Goal: Task Accomplishment & Management: Manage account settings

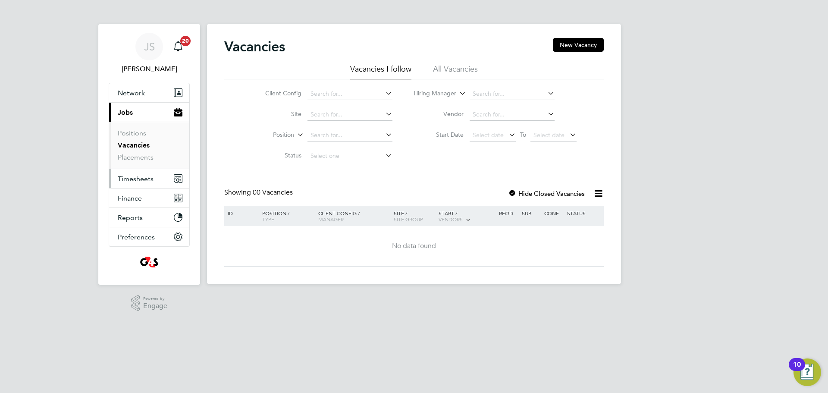
click at [132, 179] on span "Timesheets" at bounding box center [136, 179] width 36 height 8
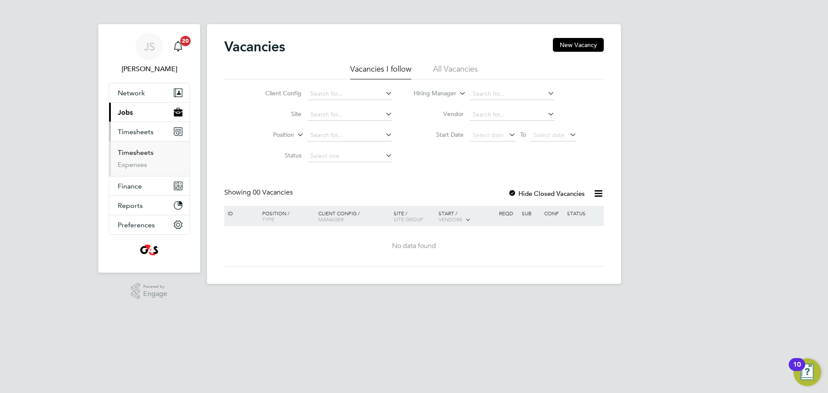
click at [142, 154] on link "Timesheets" at bounding box center [136, 152] width 36 height 8
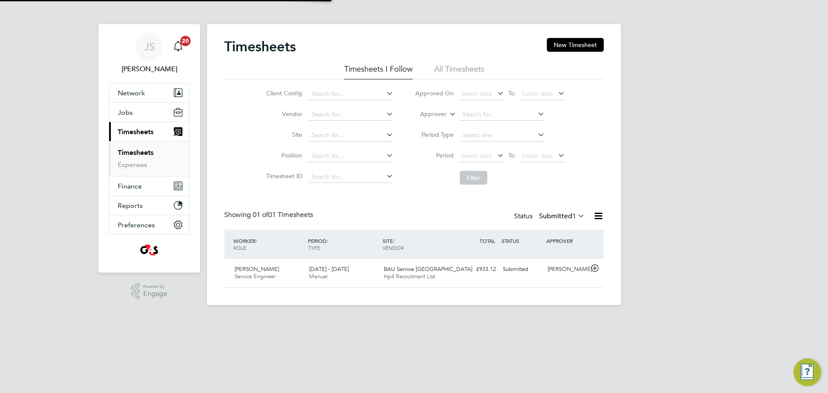
scroll to position [22, 75]
click at [592, 268] on icon at bounding box center [594, 268] width 11 height 7
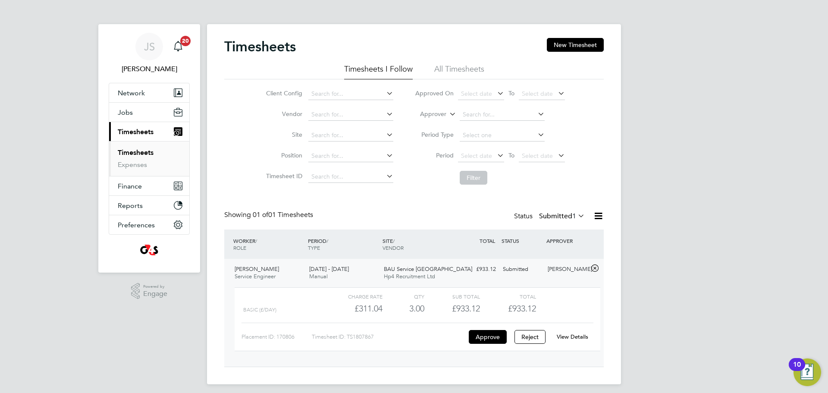
scroll to position [5, 0]
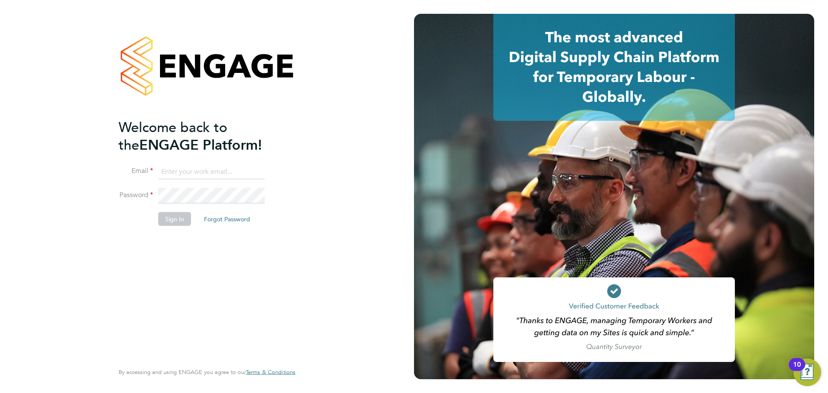
type input "[EMAIL_ADDRESS][PERSON_NAME][DOMAIN_NAME]"
click at [172, 220] on button "Sign In" at bounding box center [174, 219] width 33 height 14
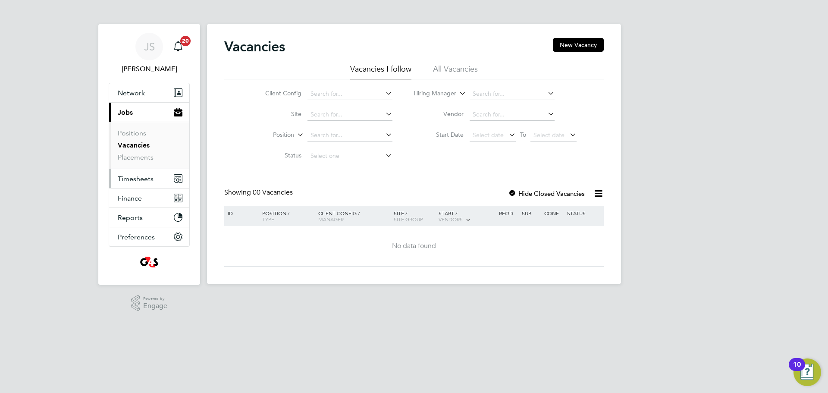
click at [134, 180] on span "Timesheets" at bounding box center [136, 179] width 36 height 8
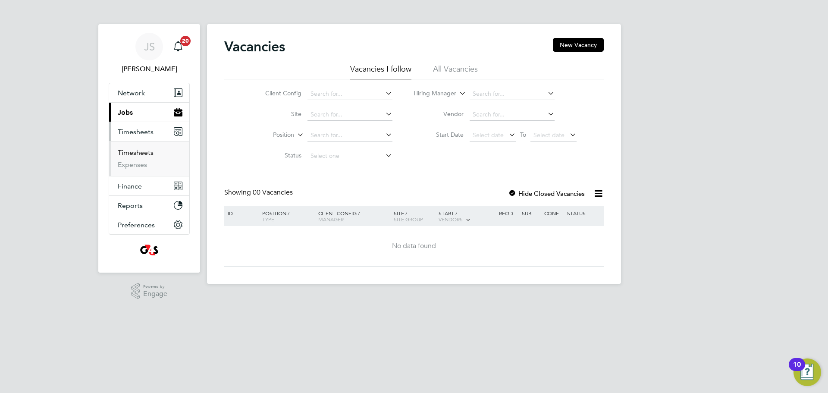
click at [135, 152] on link "Timesheets" at bounding box center [136, 152] width 36 height 8
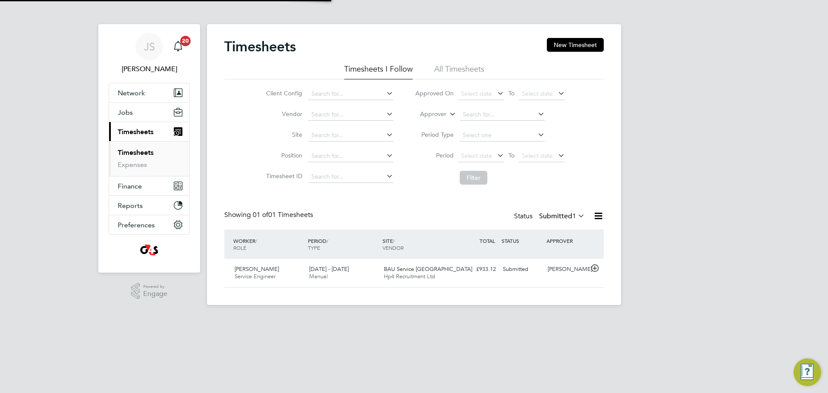
scroll to position [22, 75]
click at [594, 269] on icon at bounding box center [594, 268] width 11 height 7
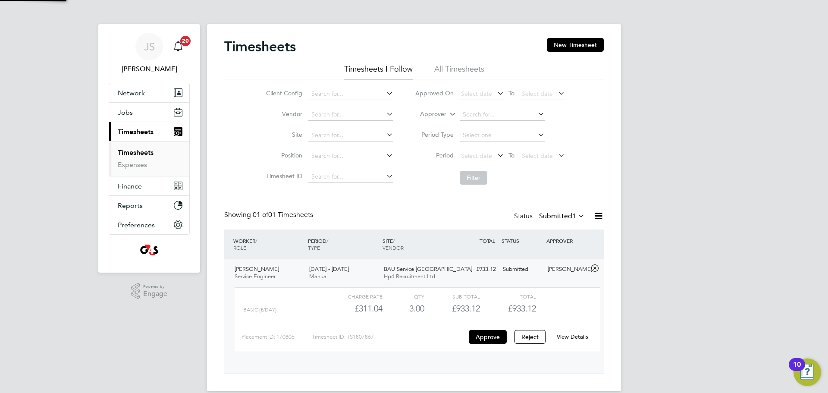
scroll to position [15, 84]
click at [502, 339] on button "Approve" at bounding box center [488, 337] width 38 height 14
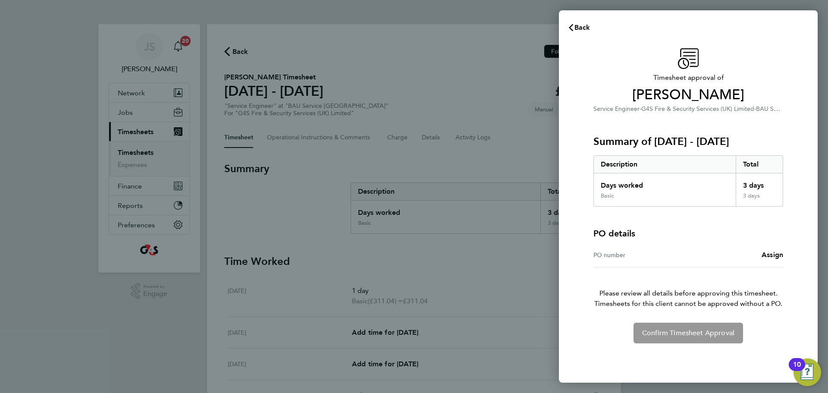
click at [624, 253] on div "PO number" at bounding box center [640, 255] width 95 height 10
click at [620, 255] on div "PO number" at bounding box center [640, 255] width 95 height 10
click at [767, 253] on span "Assign" at bounding box center [772, 254] width 22 height 8
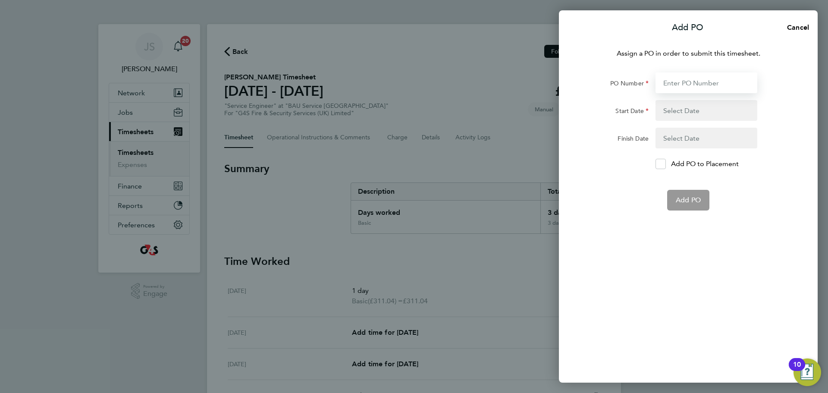
click at [691, 82] on input "PO Number" at bounding box center [706, 82] width 102 height 21
paste input "50SE-BST8787-JH"
type input "50SE-BST8787-JH"
click at [683, 112] on button "button" at bounding box center [706, 110] width 102 height 21
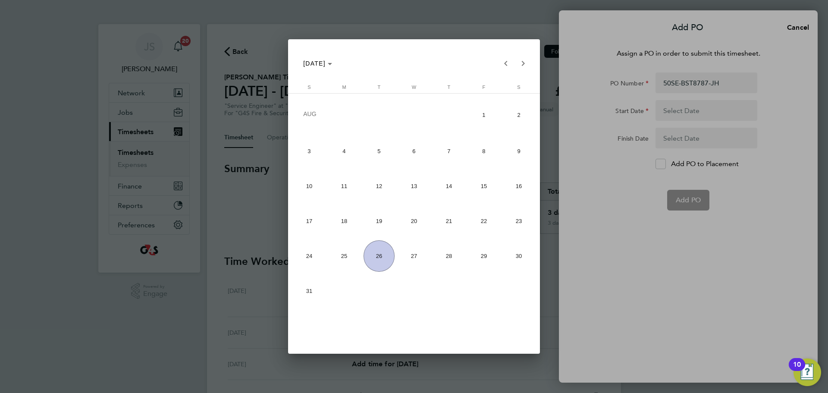
click at [672, 113] on div at bounding box center [414, 196] width 828 height 393
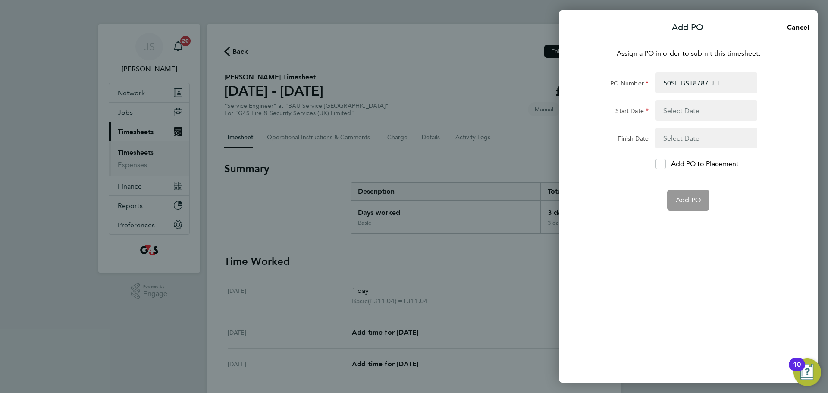
click at [672, 104] on button "button" at bounding box center [706, 110] width 102 height 21
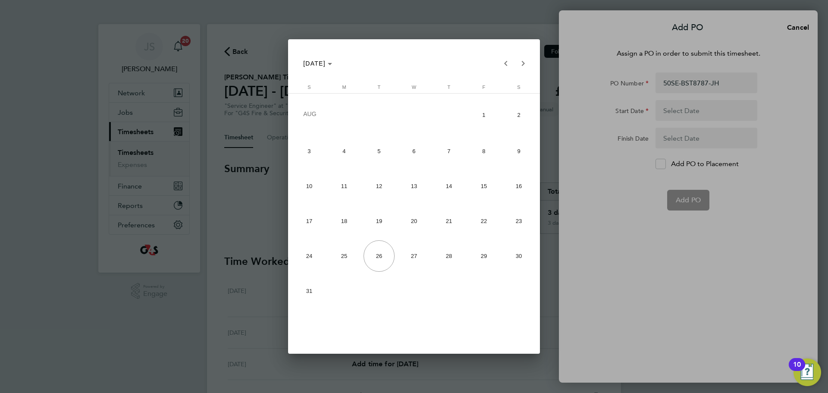
click at [348, 224] on span "18" at bounding box center [343, 220] width 31 height 31
type input "18 Aug 25"
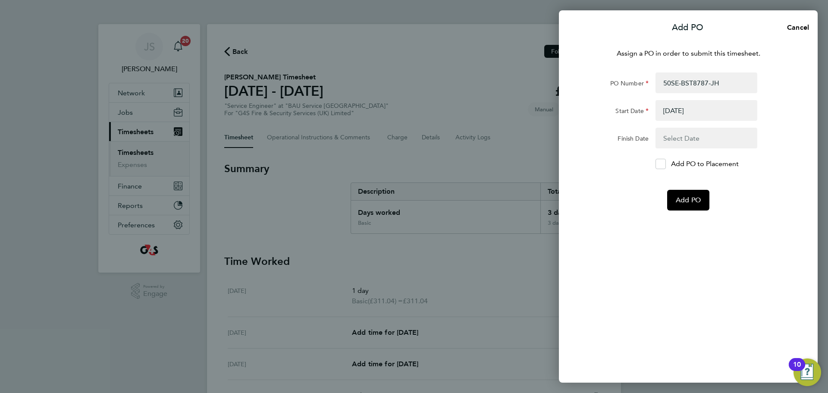
click at [688, 137] on button "button" at bounding box center [706, 138] width 102 height 21
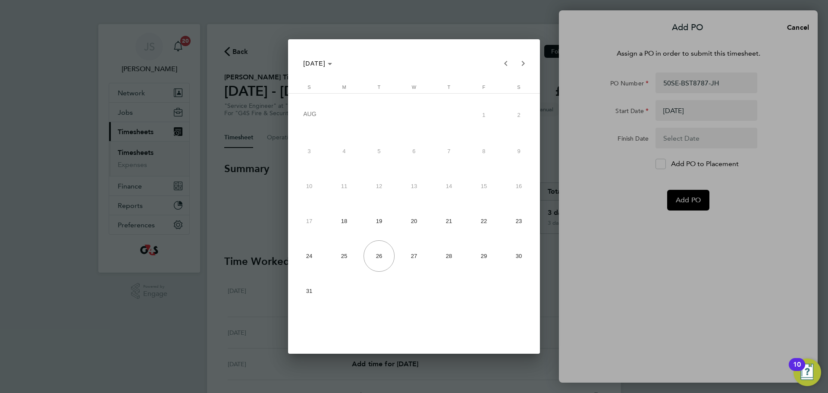
click at [309, 256] on span "24" at bounding box center [309, 255] width 31 height 31
type input "24 Aug 25"
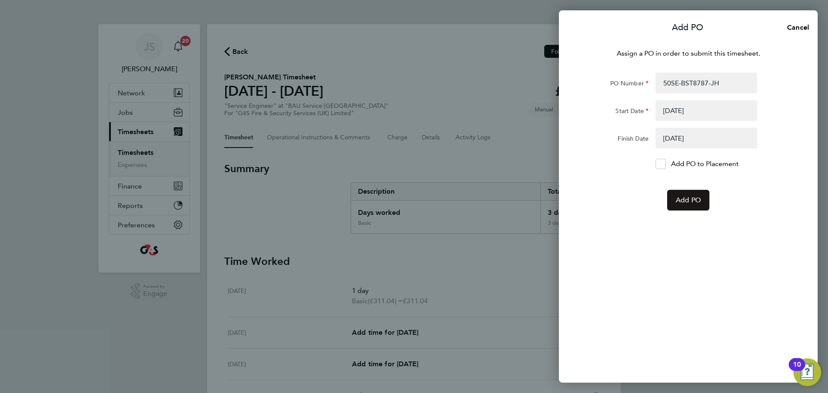
click at [681, 201] on span "Add PO" at bounding box center [687, 200] width 25 height 9
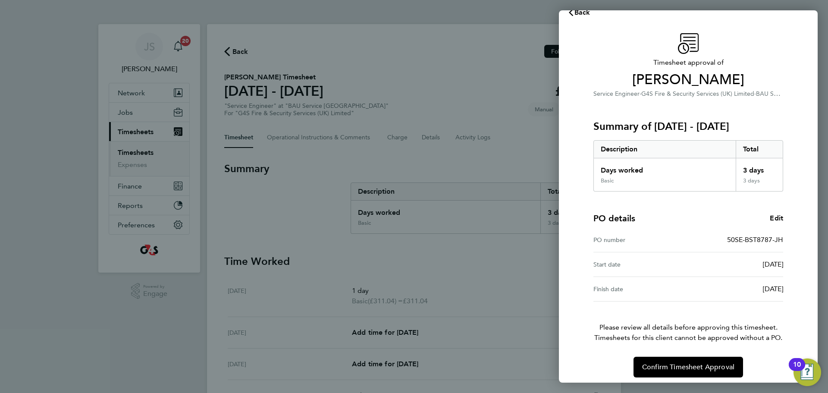
scroll to position [20, 0]
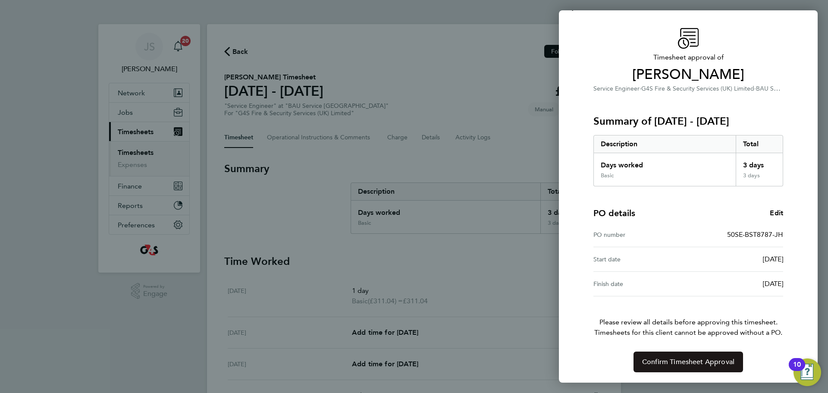
click at [671, 355] on button "Confirm Timesheet Approval" at bounding box center [687, 361] width 109 height 21
